Goal: Check status: Check status

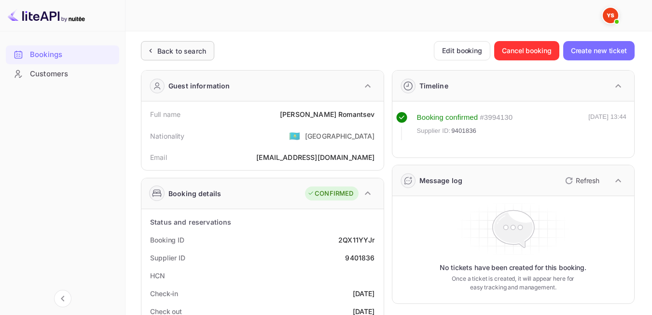
click at [176, 53] on div "Back to search" at bounding box center [181, 51] width 49 height 10
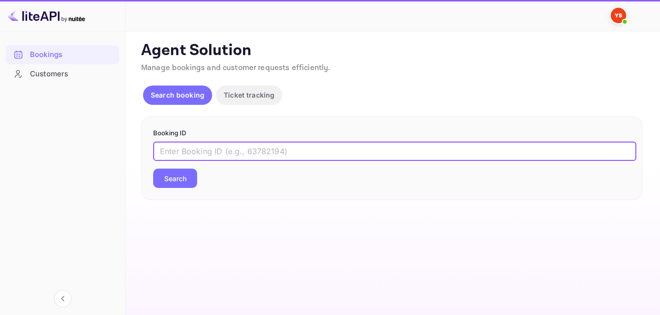
paste input "9401893"
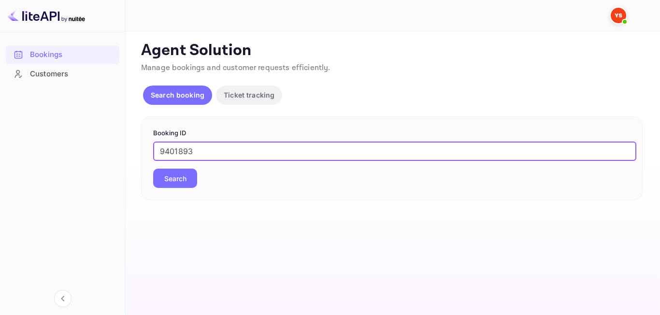
type input "9401893"
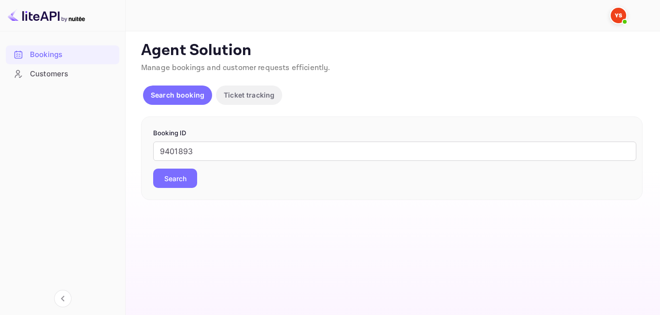
click at [164, 190] on div "Booking ID 9401893 ​ Search" at bounding box center [391, 158] width 501 height 84
click at [167, 178] on button "Search" at bounding box center [175, 178] width 44 height 19
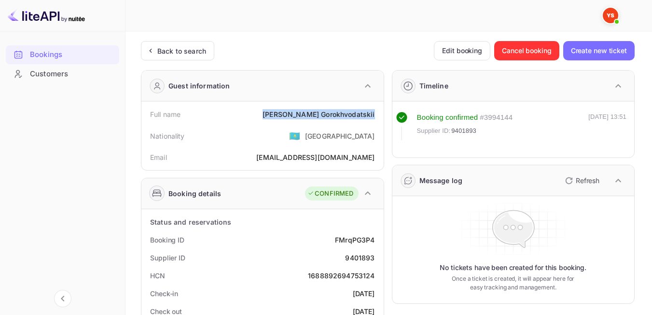
drag, startPoint x: 295, startPoint y: 111, endPoint x: 383, endPoint y: 106, distance: 89.0
click at [383, 106] on div "Full name [PERSON_NAME] Nationality 🇰🇿 [DEMOGRAPHIC_DATA] Email [EMAIL_ADDRESS]…" at bounding box center [262, 135] width 242 height 69
click at [276, 142] on div "Nationality 🇰🇿 [DEMOGRAPHIC_DATA]" at bounding box center [262, 135] width 235 height 25
